Goal: Task Accomplishment & Management: Manage account settings

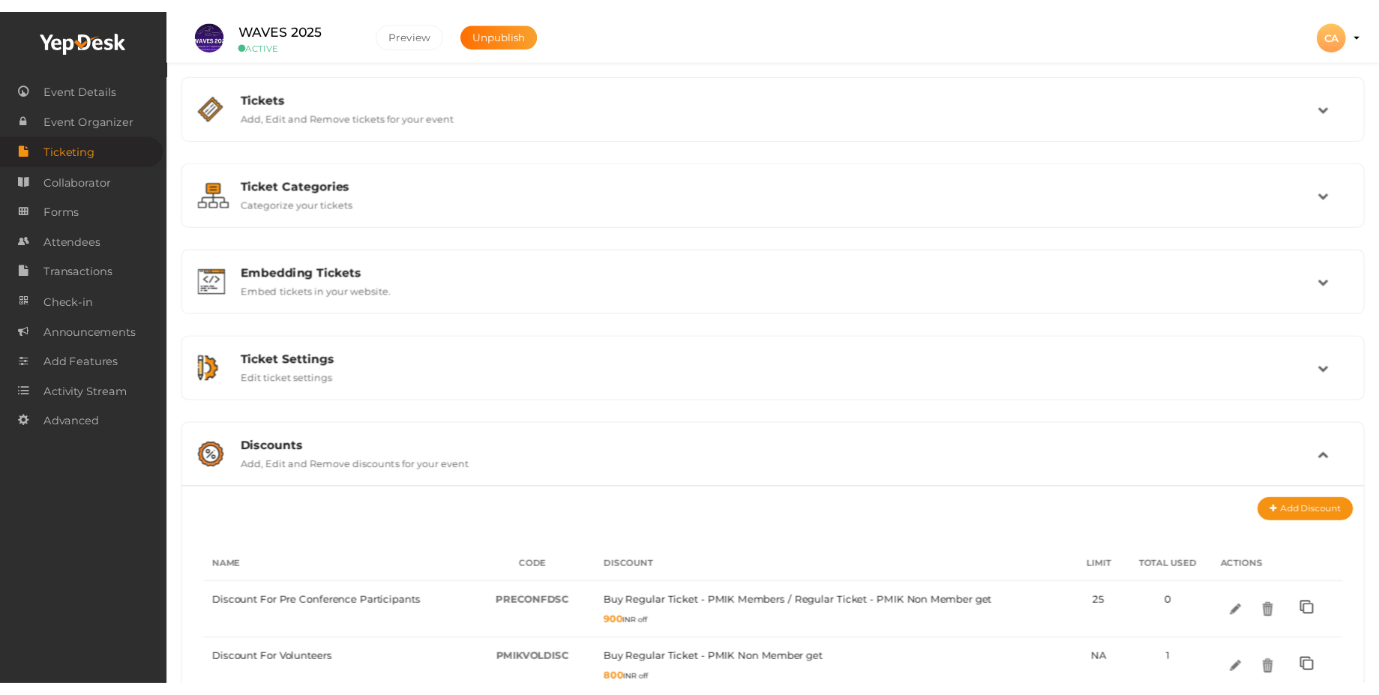
scroll to position [329, 0]
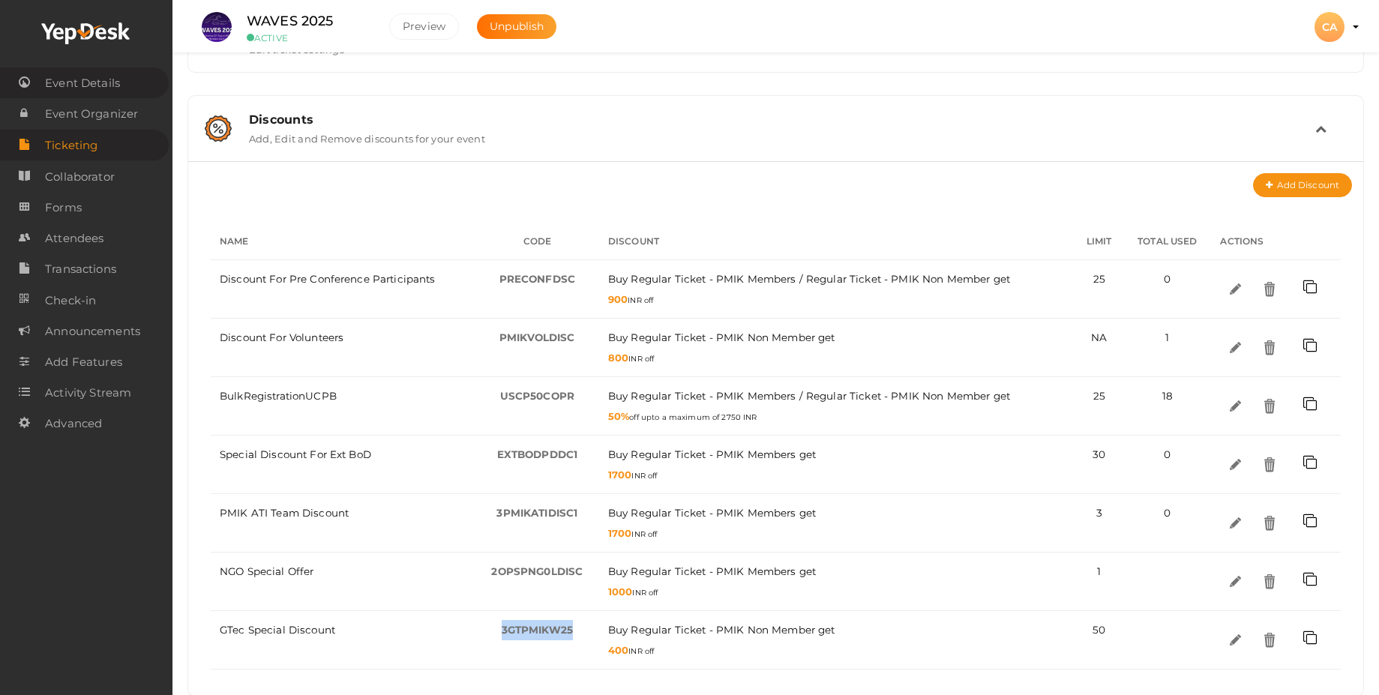
click at [91, 82] on span "Event Details" at bounding box center [82, 83] width 75 height 30
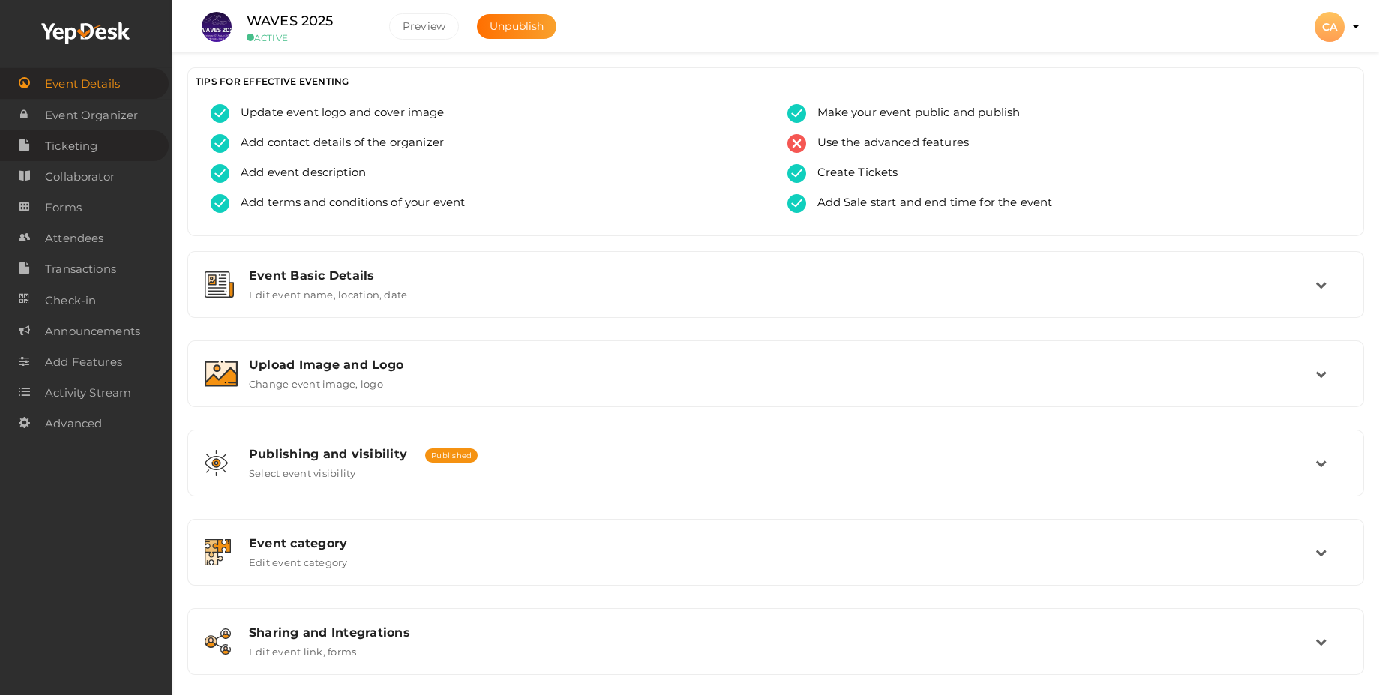
click at [79, 145] on span "Ticketing" at bounding box center [71, 146] width 52 height 30
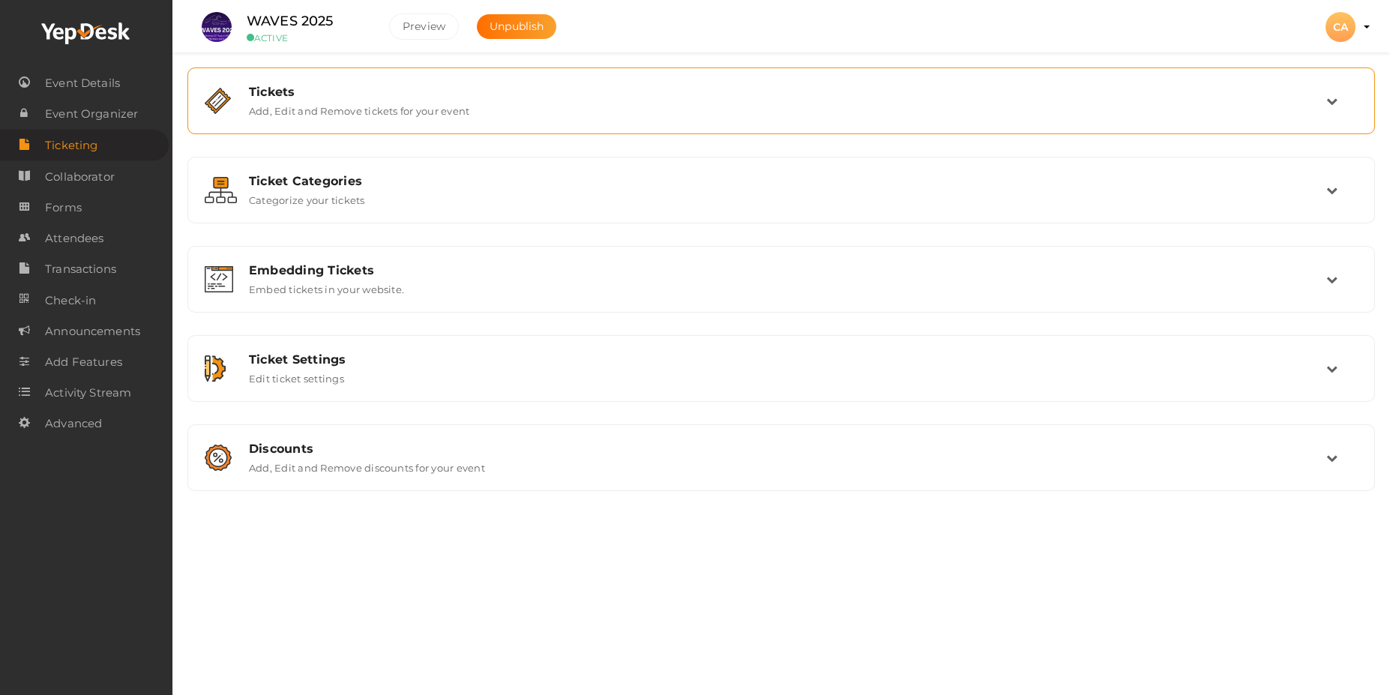
click at [381, 119] on div "Tickets Add, Edit and Remove tickets for your event" at bounding box center [781, 101] width 1171 height 50
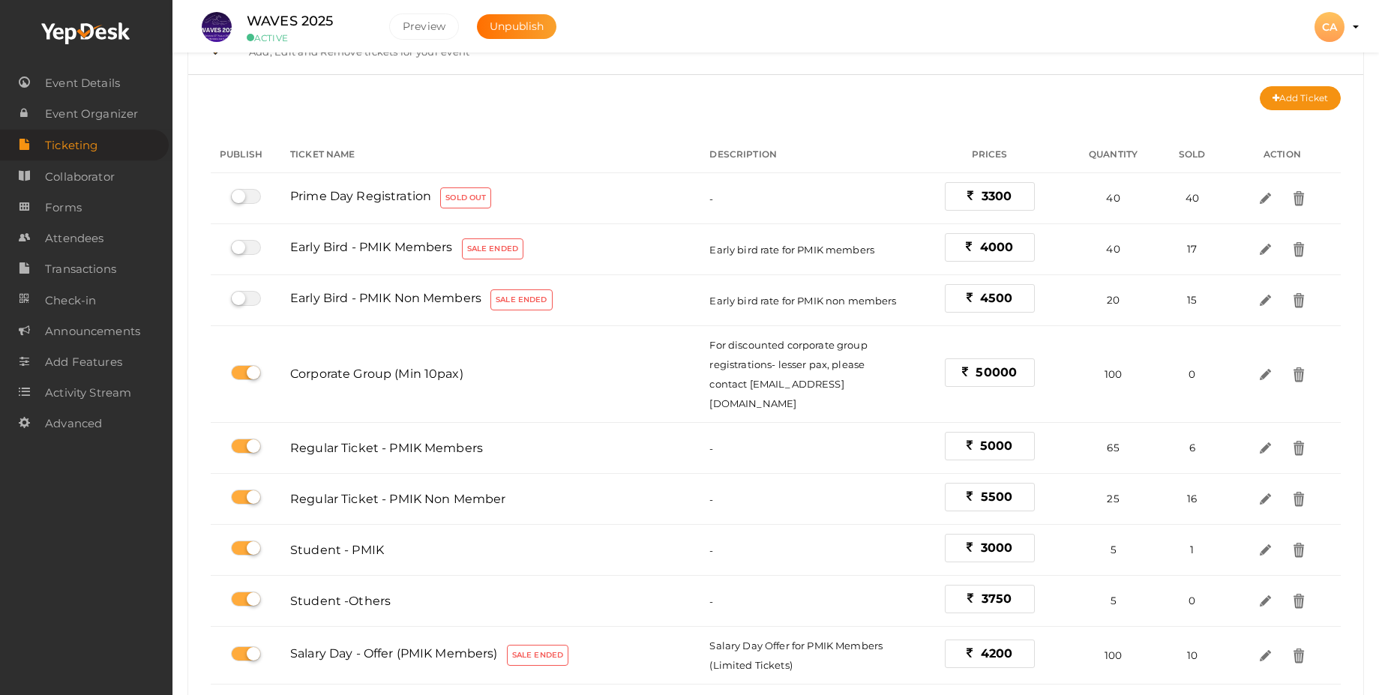
scroll to position [90, 0]
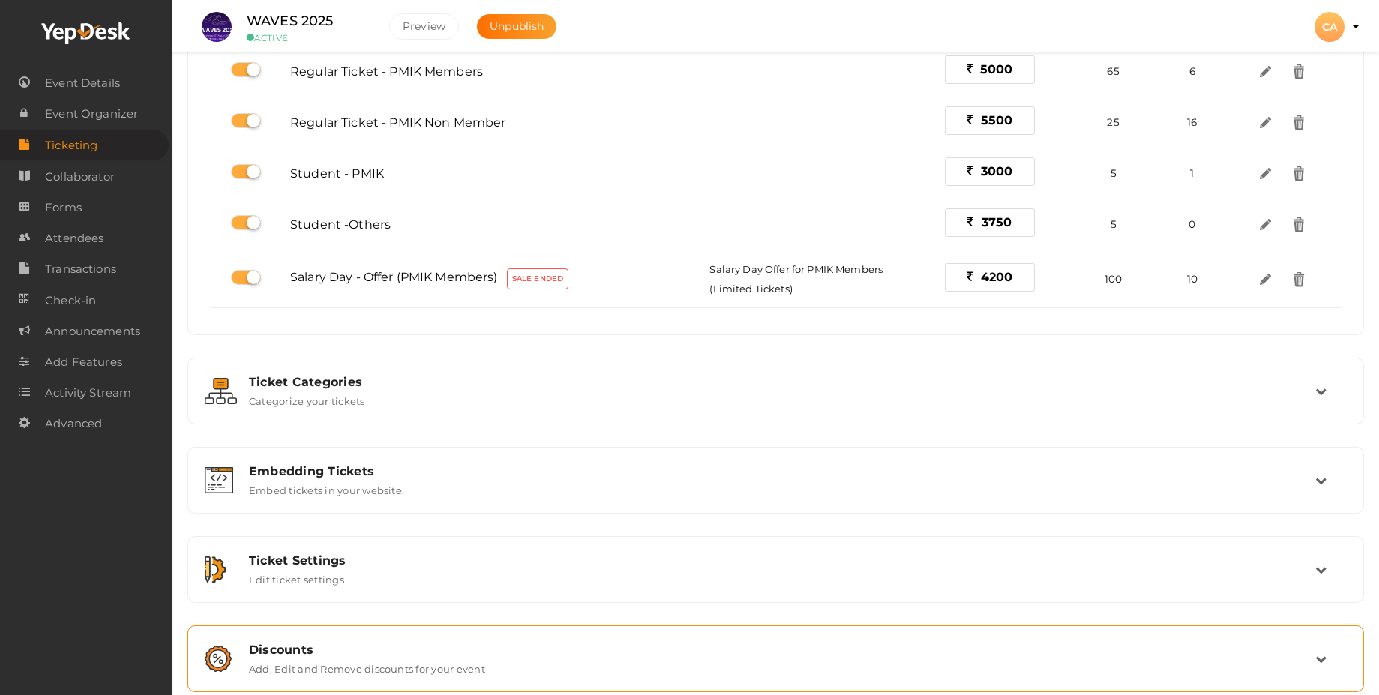
click at [319, 643] on div "Discounts" at bounding box center [782, 650] width 1066 height 14
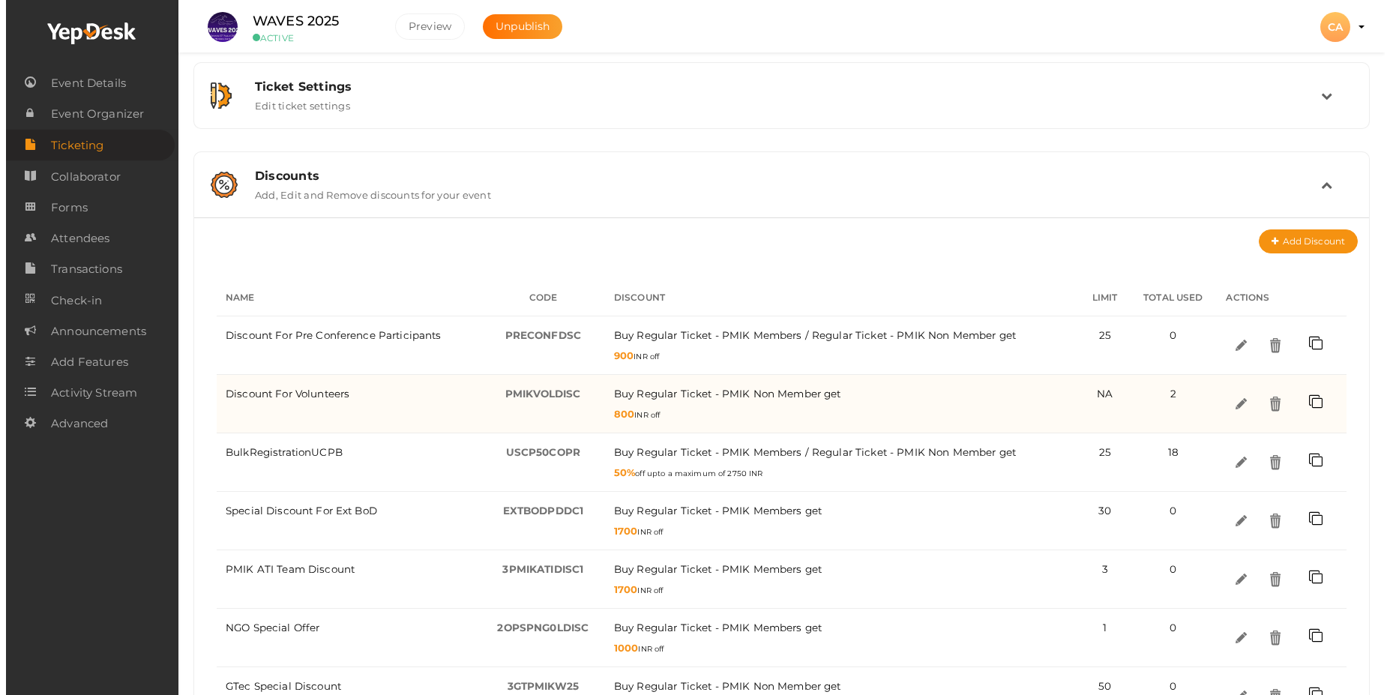
scroll to position [353, 0]
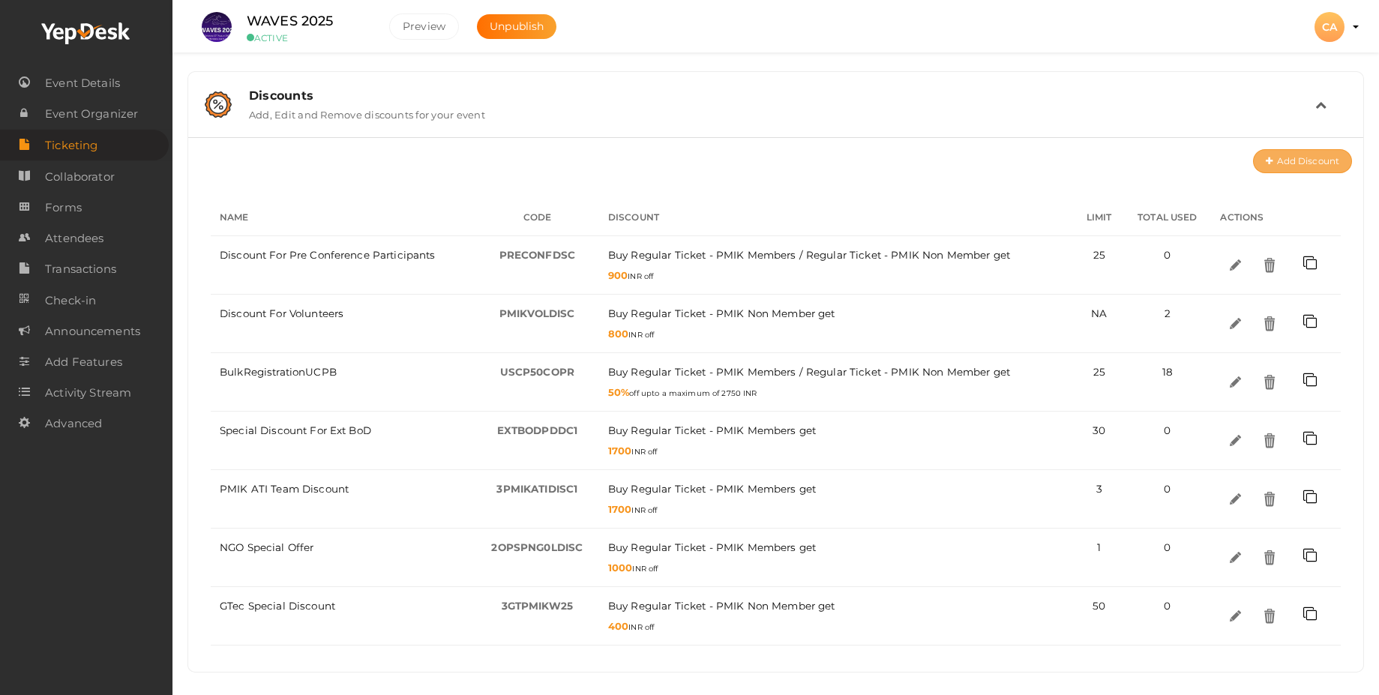
click at [1309, 163] on button "Add Discount" at bounding box center [1302, 161] width 99 height 24
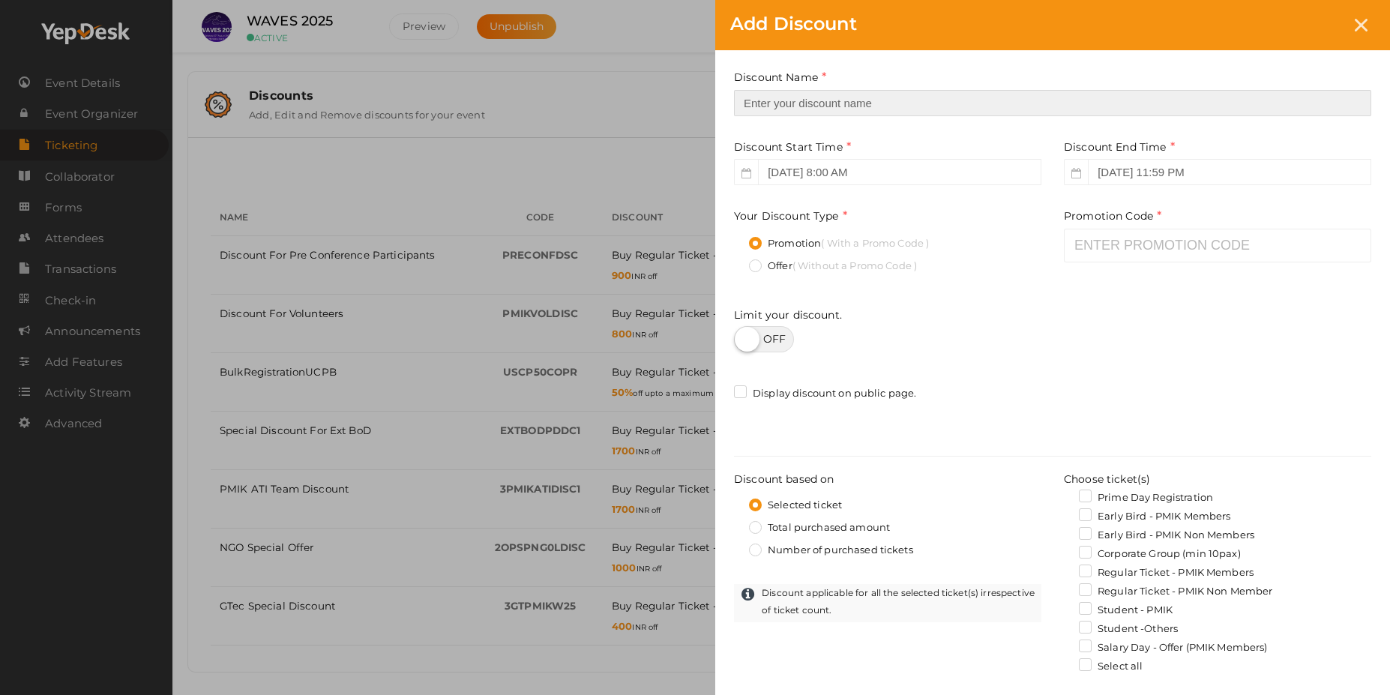
click at [847, 110] on input "text" at bounding box center [1052, 103] width 637 height 26
type input "V"
type input "PMIK Volunteers Discount"
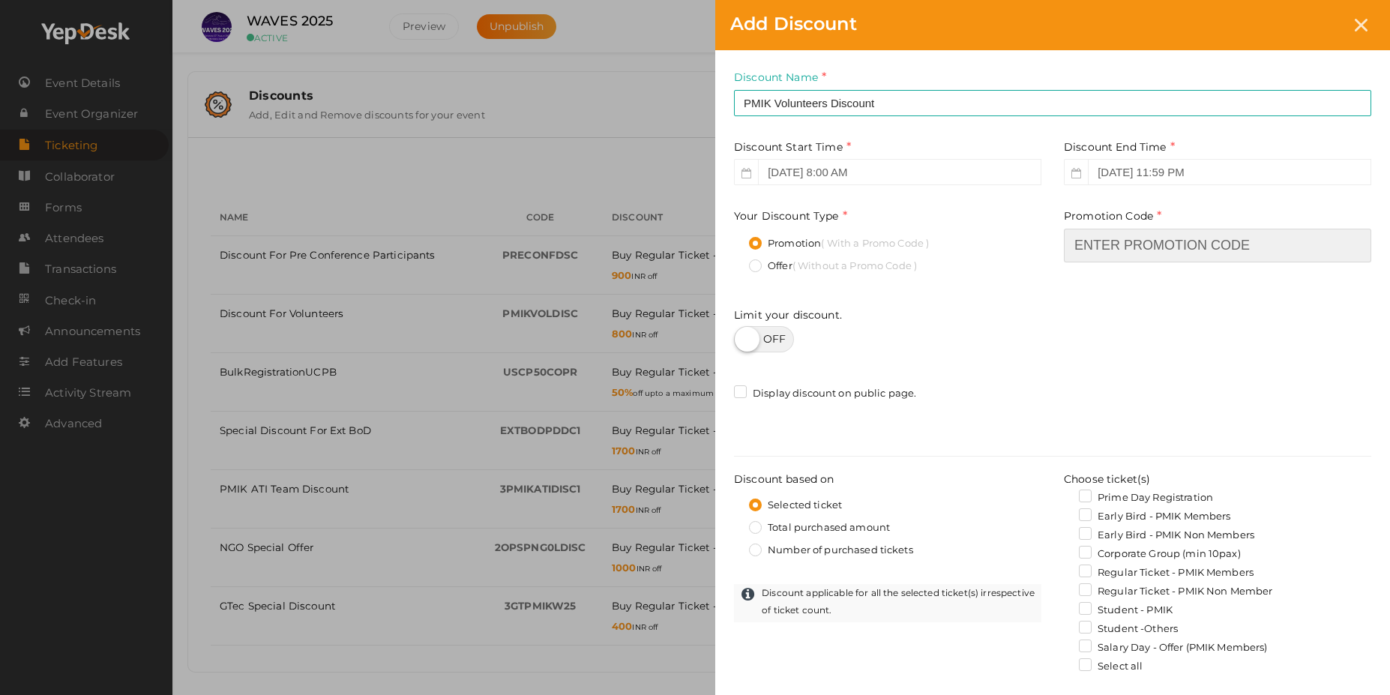
click at [1101, 240] on input "text" at bounding box center [1217, 246] width 307 height 34
type input "4"
type input "12PMIKVOLD75"
click at [1090, 575] on label "Regular Ticket - PMIK Members" at bounding box center [1166, 572] width 175 height 15
click at [1064, 568] on input "Regular Ticket - PMIK Members" at bounding box center [1064, 568] width 0 height 0
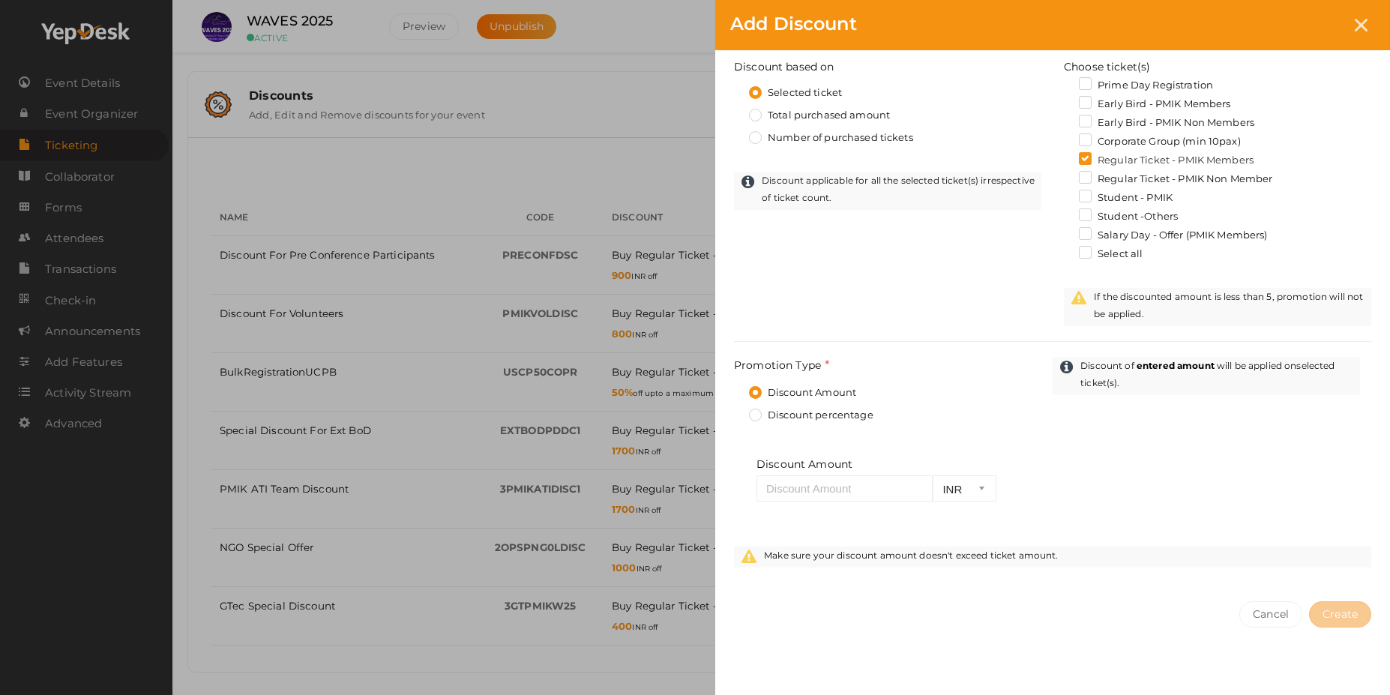
scroll to position [439, 0]
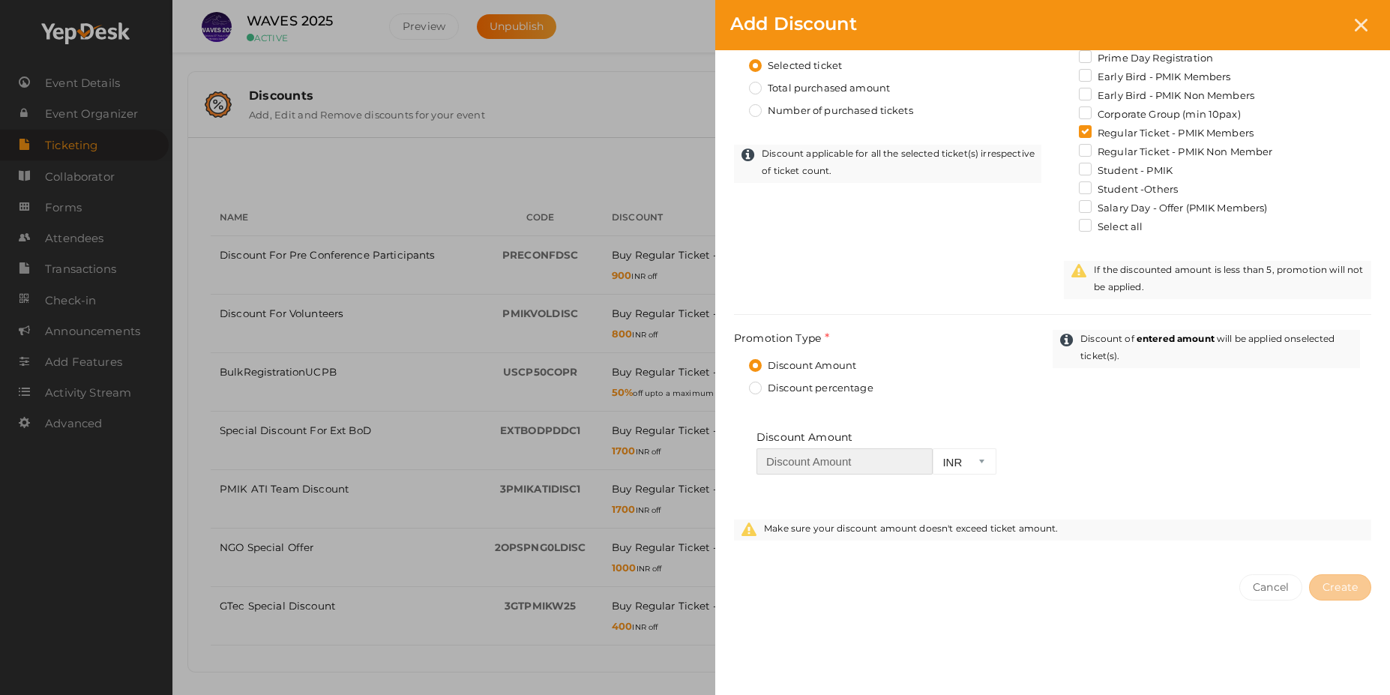
click at [830, 463] on input "number" at bounding box center [845, 461] width 176 height 26
type input "750"
click at [1342, 593] on span "Create" at bounding box center [1340, 586] width 35 height 13
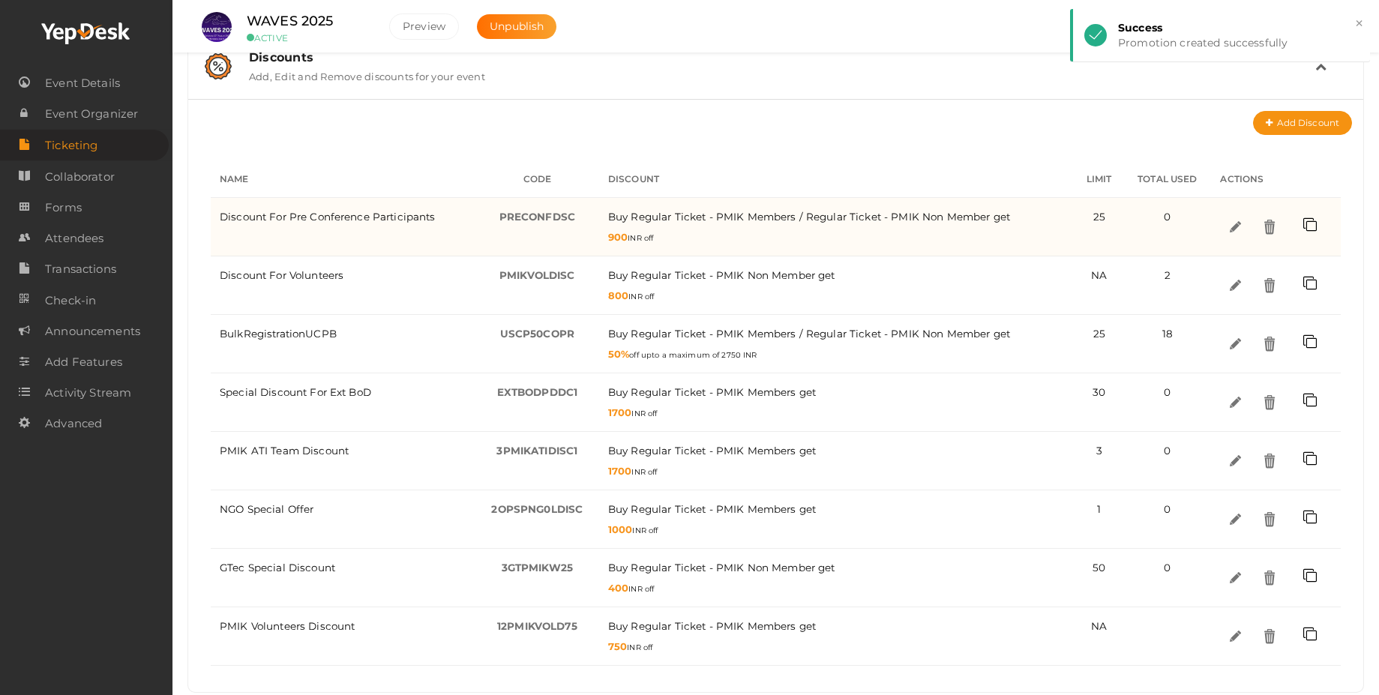
scroll to position [412, 0]
